Goal: Information Seeking & Learning: Learn about a topic

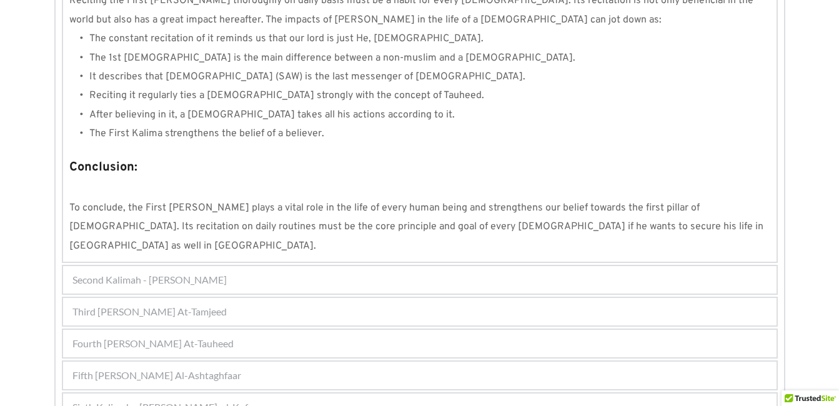
scroll to position [1201, 0]
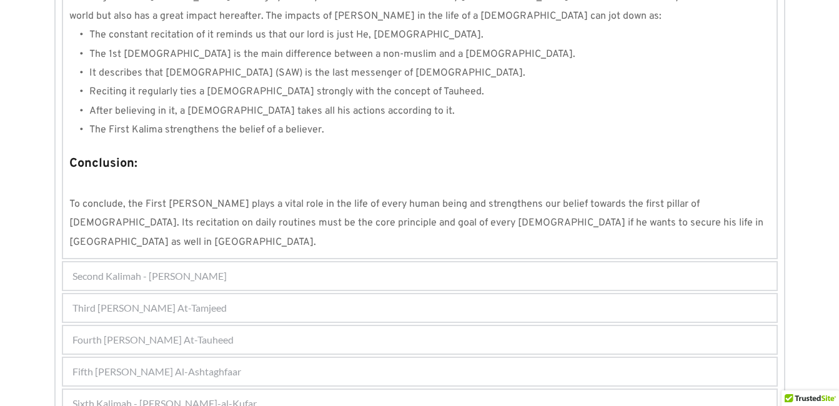
click at [311, 358] on div "Fifth [PERSON_NAME] Al-Ashtaghfaar" at bounding box center [420, 371] width 714 height 27
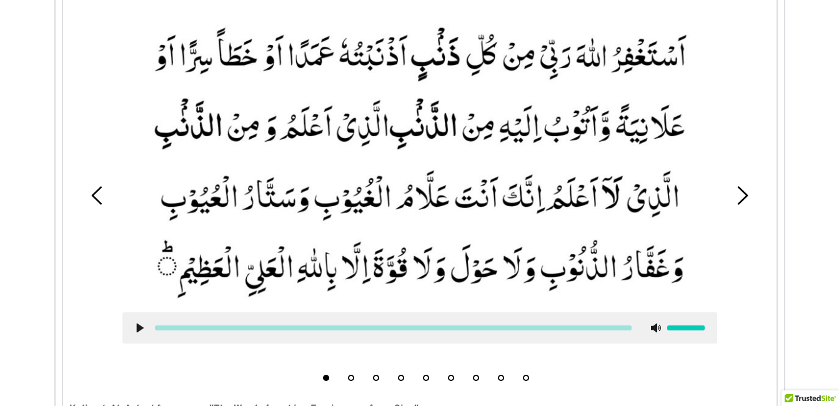
scroll to position [431, 0]
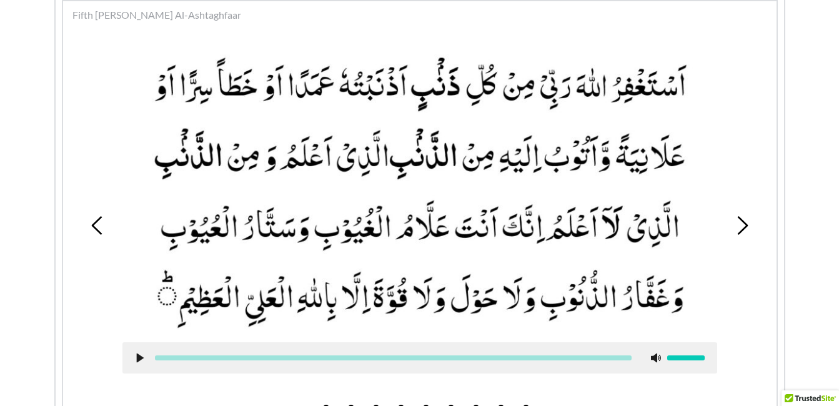
click at [743, 219] on icon at bounding box center [742, 225] width 19 height 19
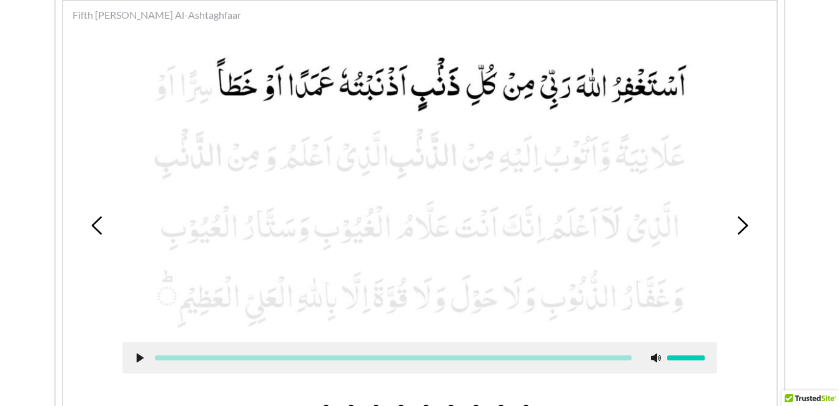
click at [743, 219] on icon at bounding box center [742, 225] width 19 height 19
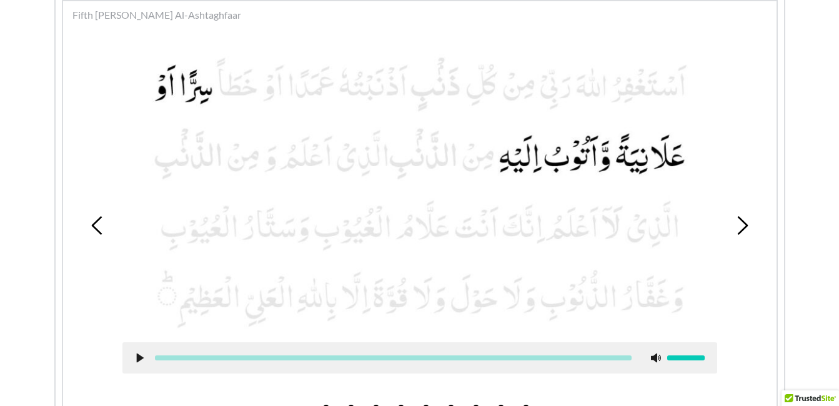
click at [142, 358] on use at bounding box center [139, 358] width 7 height 9
click at [139, 351] on div at bounding box center [419, 357] width 595 height 31
click at [139, 357] on use at bounding box center [140, 358] width 8 height 9
click at [138, 286] on picture at bounding box center [419, 189] width 595 height 281
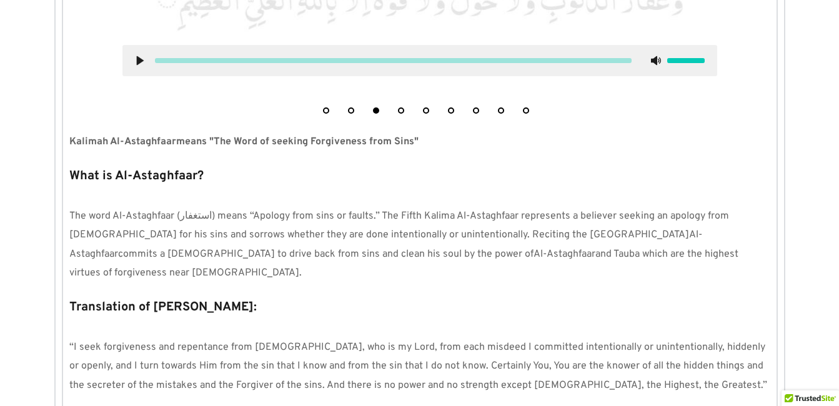
scroll to position [731, 0]
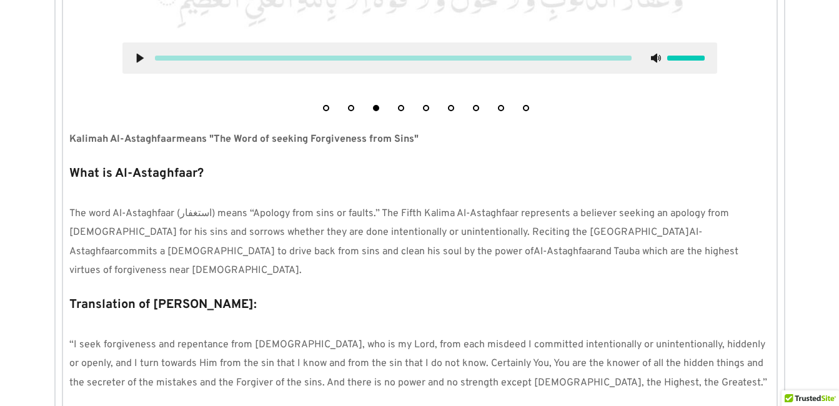
click at [449, 148] on p "Kalimah Al-Astaghfaar means "The Word of seeking Forgiveness from Sins"" at bounding box center [419, 139] width 701 height 19
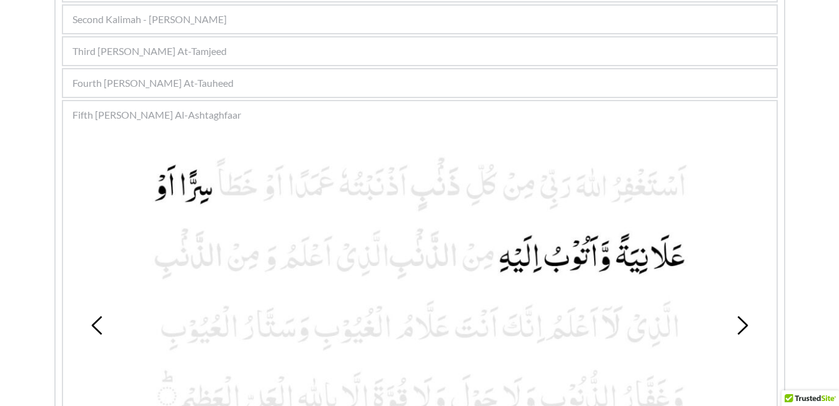
scroll to position [306, 0]
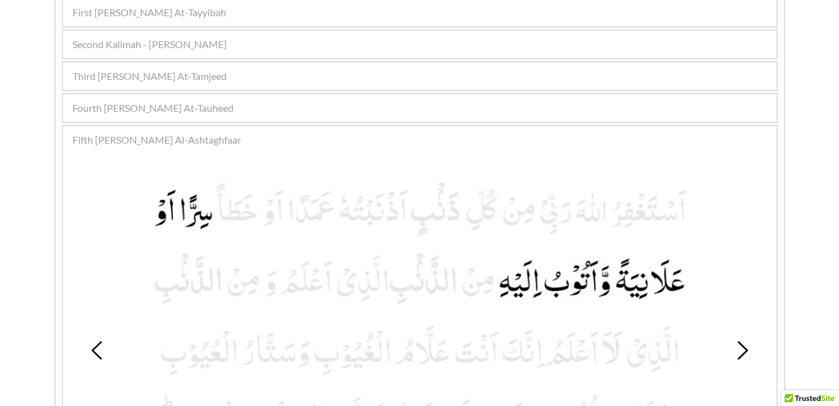
click at [322, 55] on div "Second Kalimah - [PERSON_NAME]" at bounding box center [420, 44] width 714 height 27
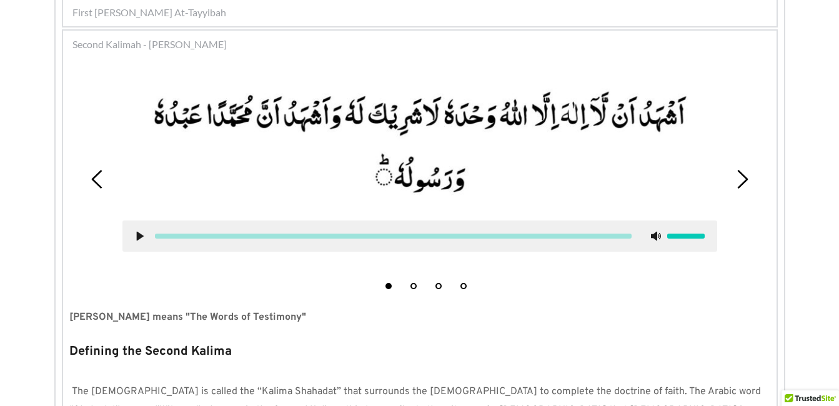
click at [466, 286] on button "4" at bounding box center [464, 286] width 6 height 6
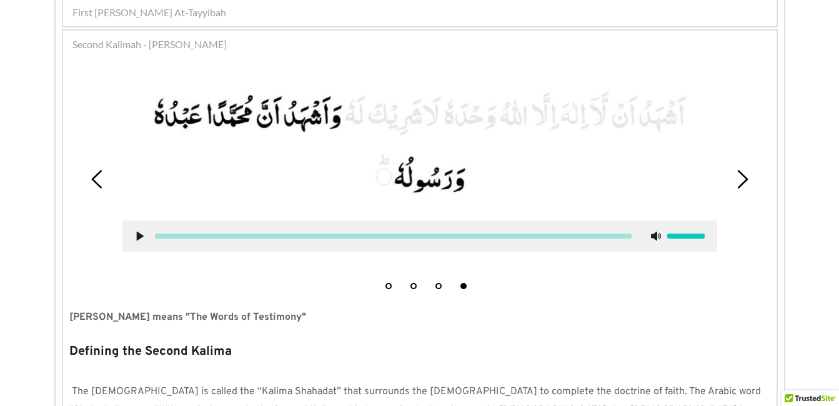
click at [390, 285] on button "1" at bounding box center [389, 286] width 6 height 6
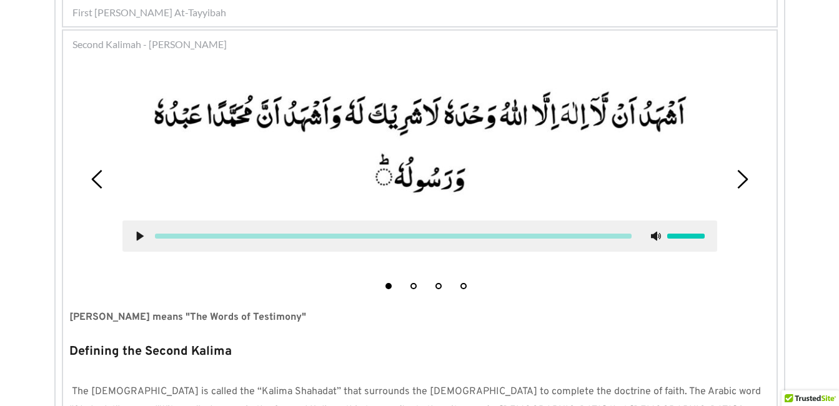
click at [137, 237] on use at bounding box center [139, 236] width 7 height 9
click at [140, 234] on icon at bounding box center [140, 236] width 10 height 10
